Goal: Browse casually

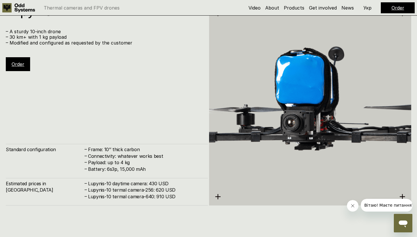
scroll to position [1677, 0]
